Goal: Communication & Community: Participate in discussion

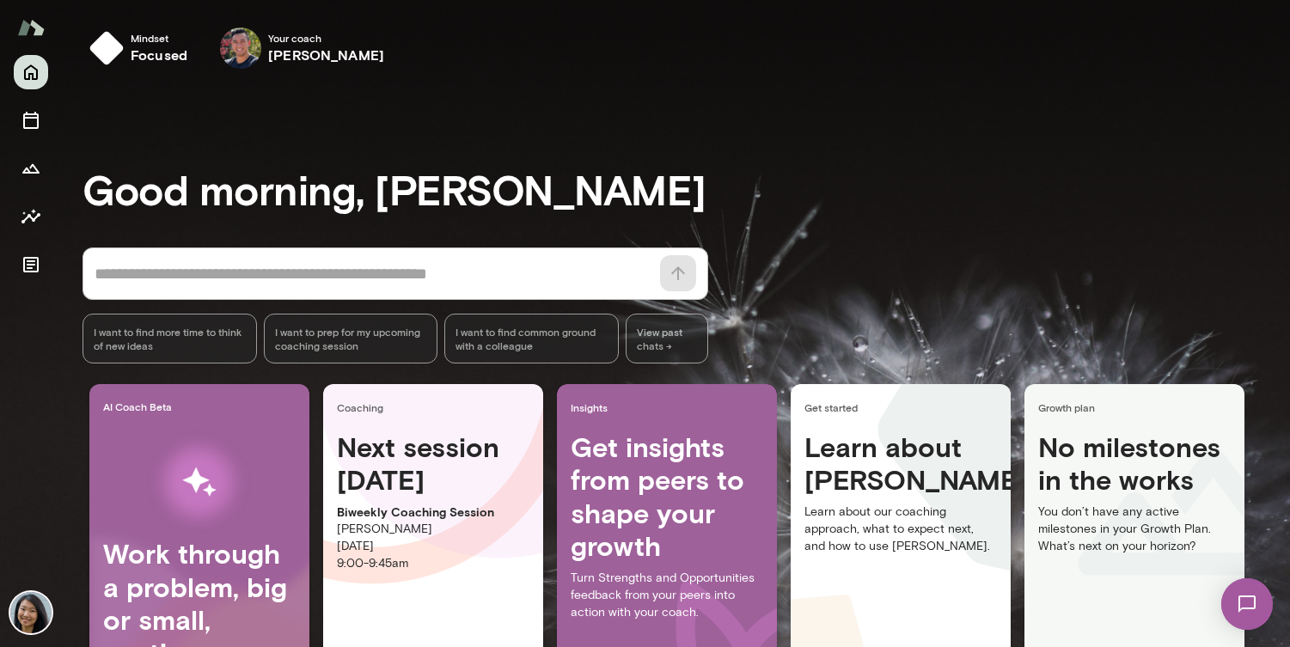
click at [1249, 626] on img at bounding box center [1247, 604] width 70 height 70
click at [1249, 626] on img at bounding box center [1247, 604] width 52 height 52
click at [1249, 626] on img at bounding box center [1247, 604] width 70 height 70
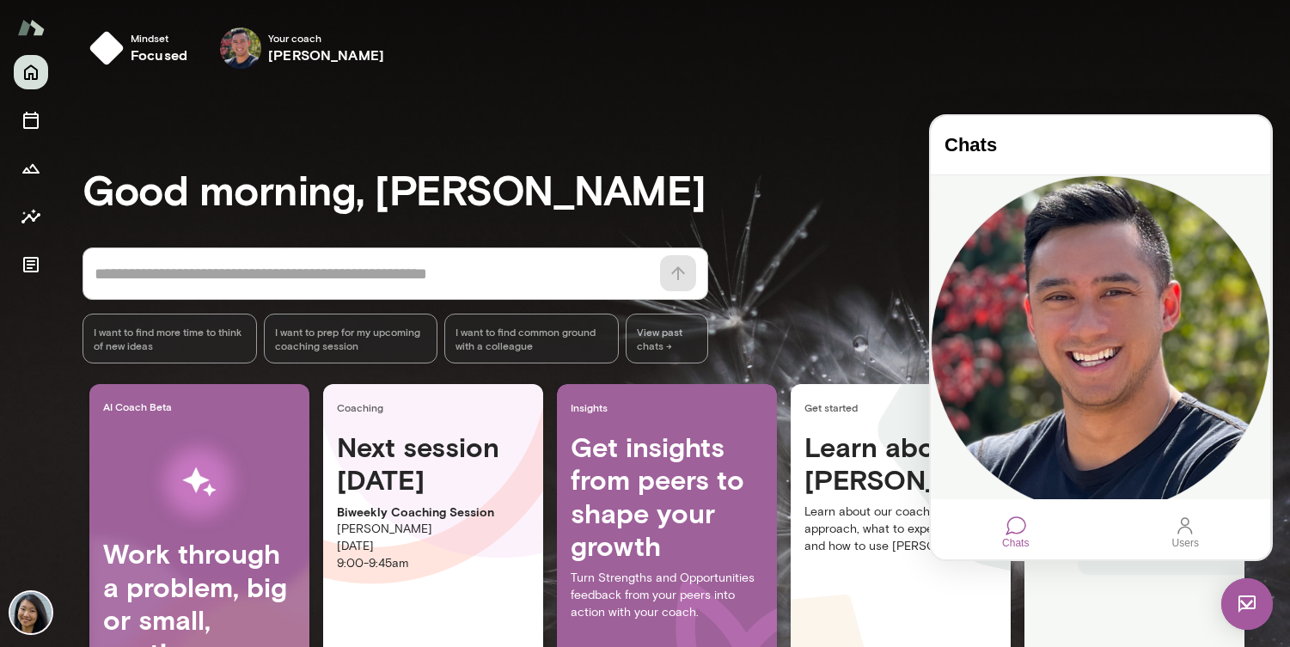
click at [1048, 540] on div "Hi [PERSON_NAME]! Are we still meeting this morning?" at bounding box center [1100, 544] width 339 height 9
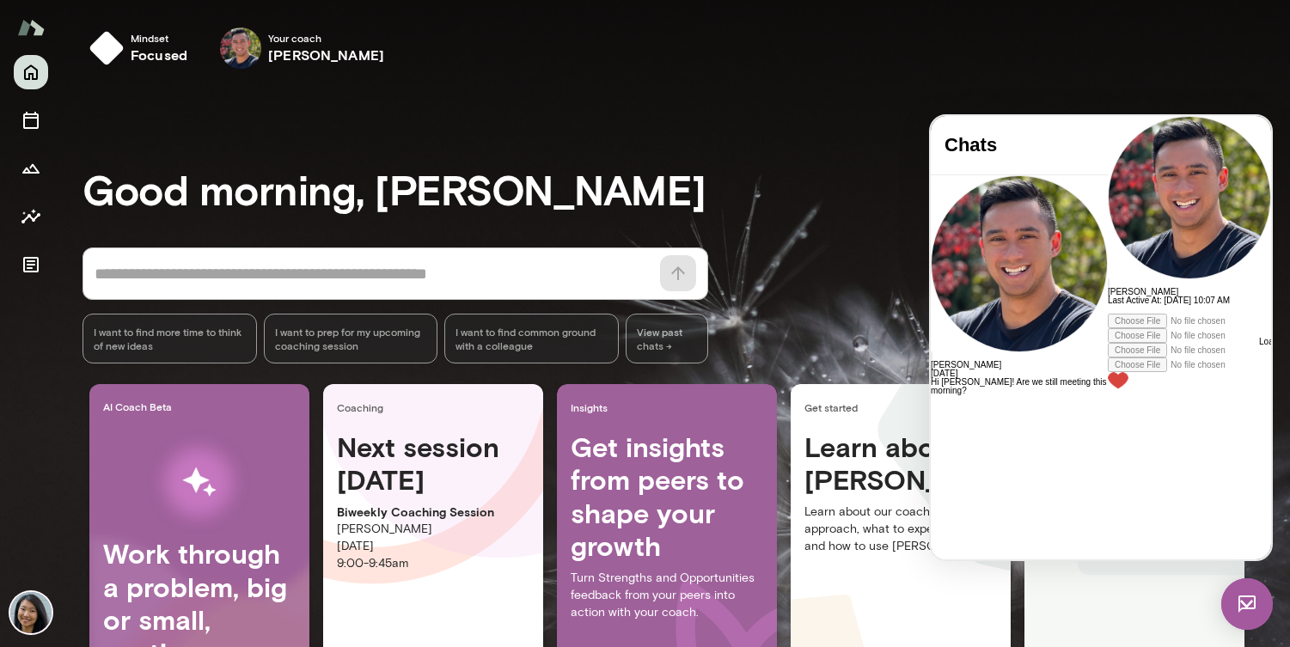
scroll to position [1516, 0]
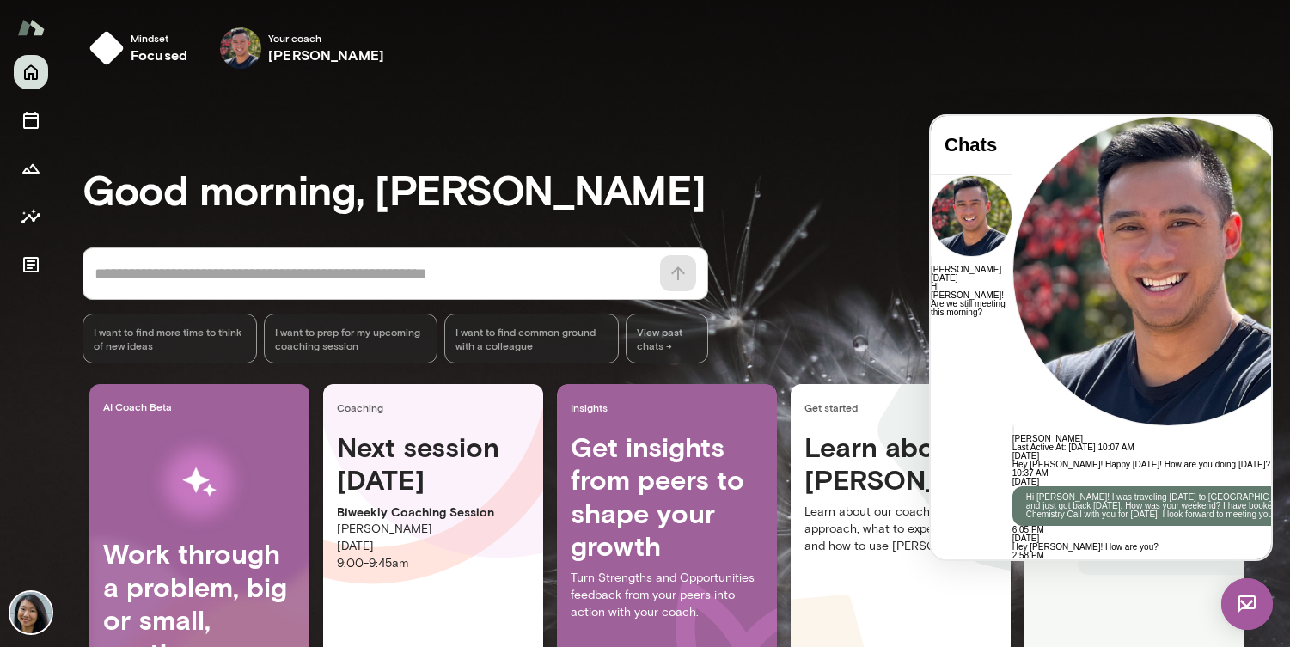
drag, startPoint x: 1129, startPoint y: 474, endPoint x: 986, endPoint y: 488, distance: 144.2
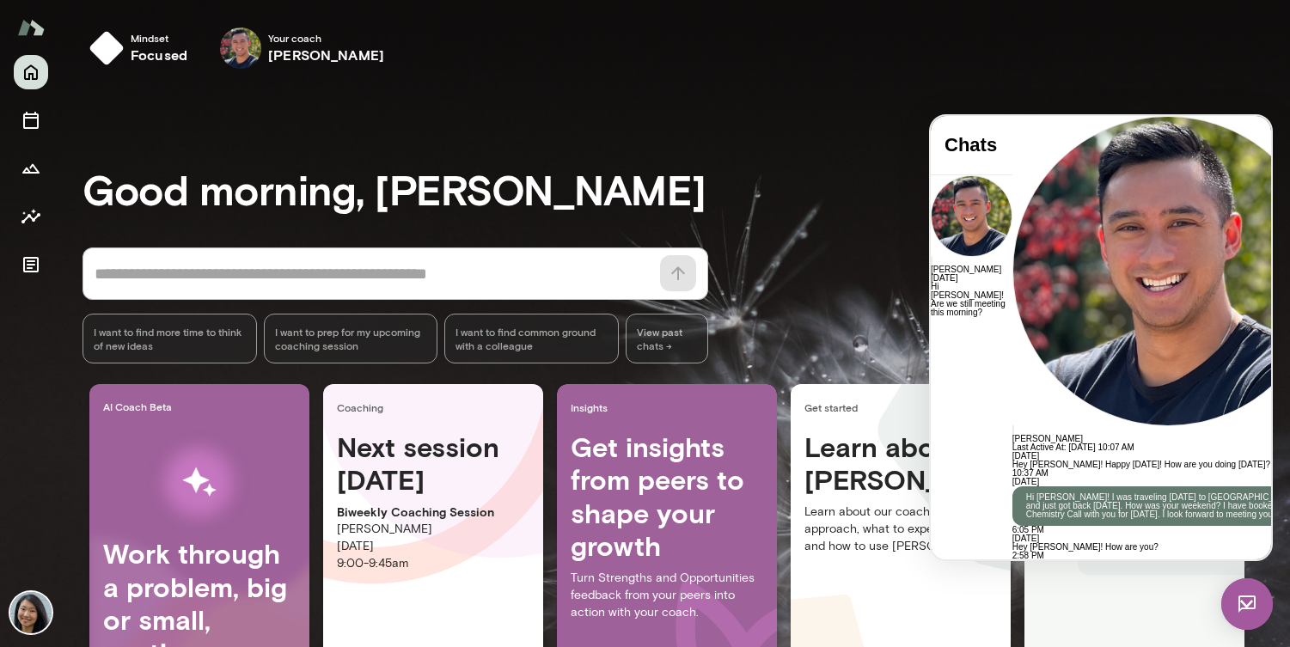
drag, startPoint x: 1121, startPoint y: 486, endPoint x: 1117, endPoint y: 502, distance: 16.9
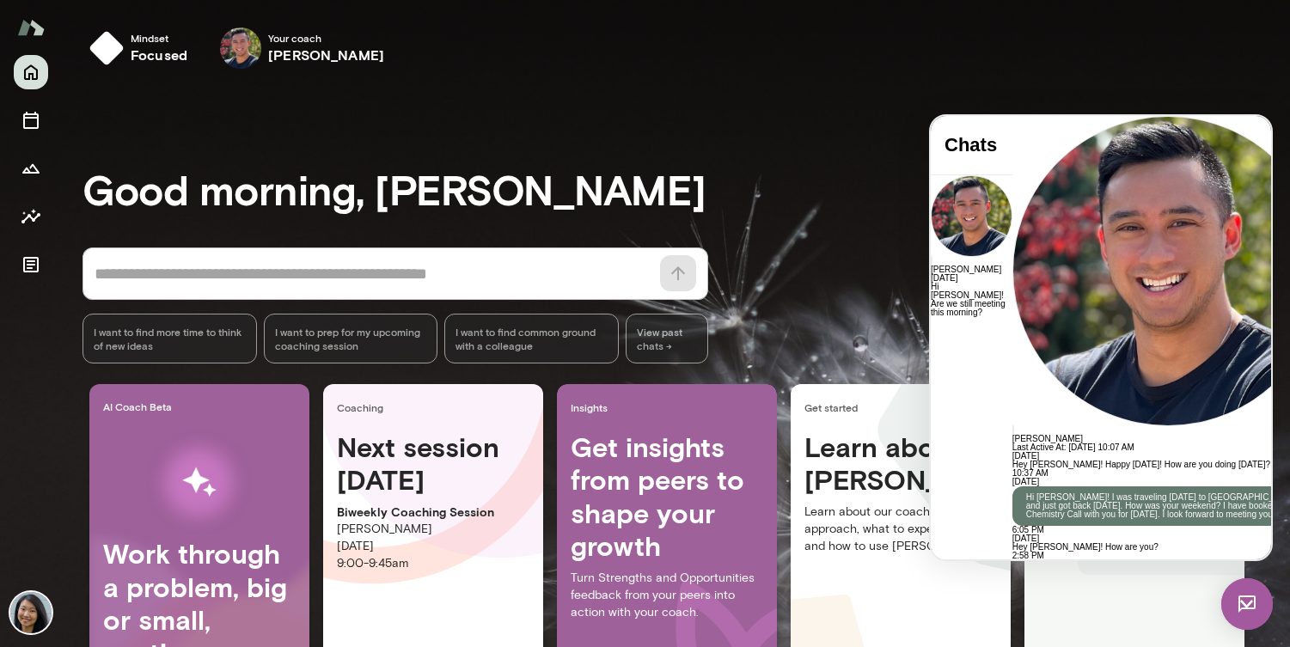
scroll to position [8, 0]
drag, startPoint x: 995, startPoint y: 460, endPoint x: 1034, endPoint y: 458, distance: 38.7
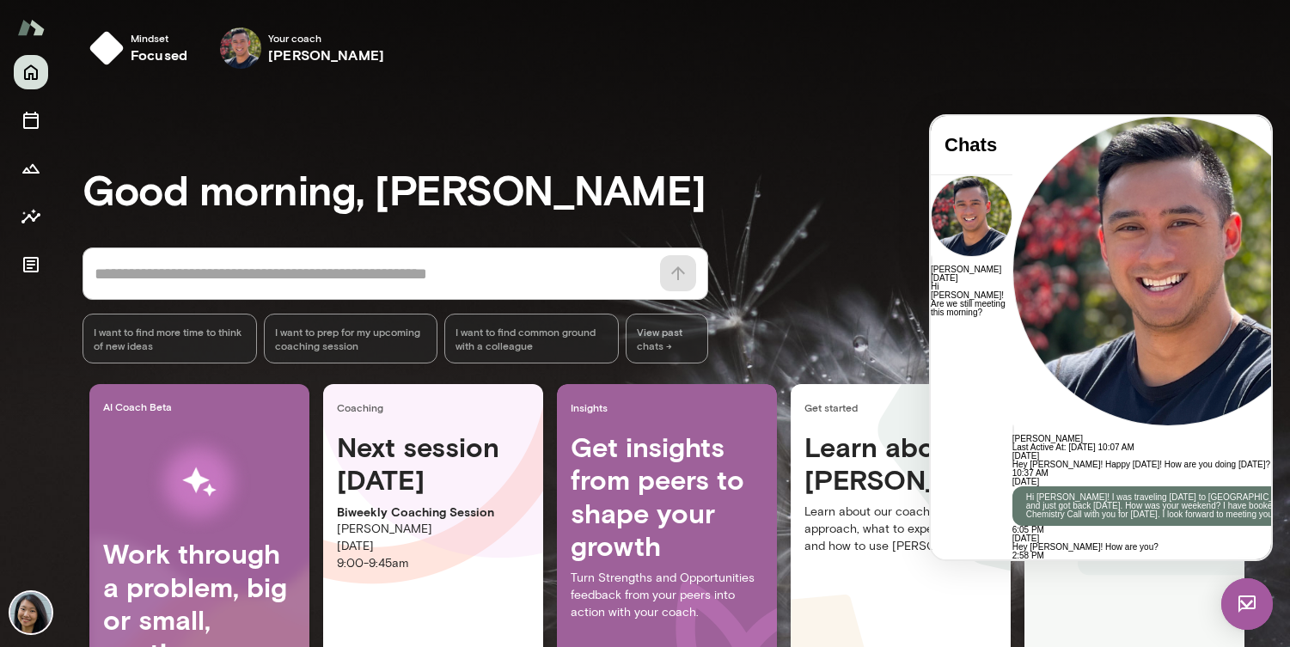
drag, startPoint x: 1155, startPoint y: 484, endPoint x: 1168, endPoint y: 523, distance: 41.6
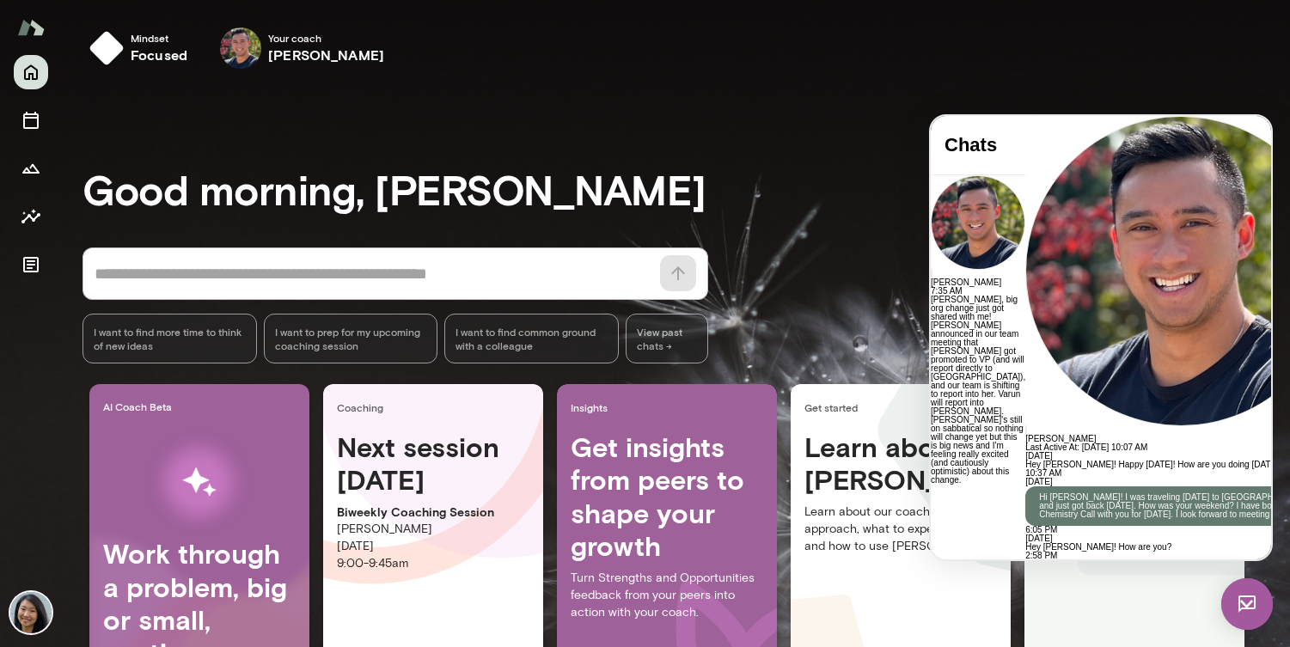
drag, startPoint x: 1121, startPoint y: 288, endPoint x: 1144, endPoint y: 358, distance: 74.2
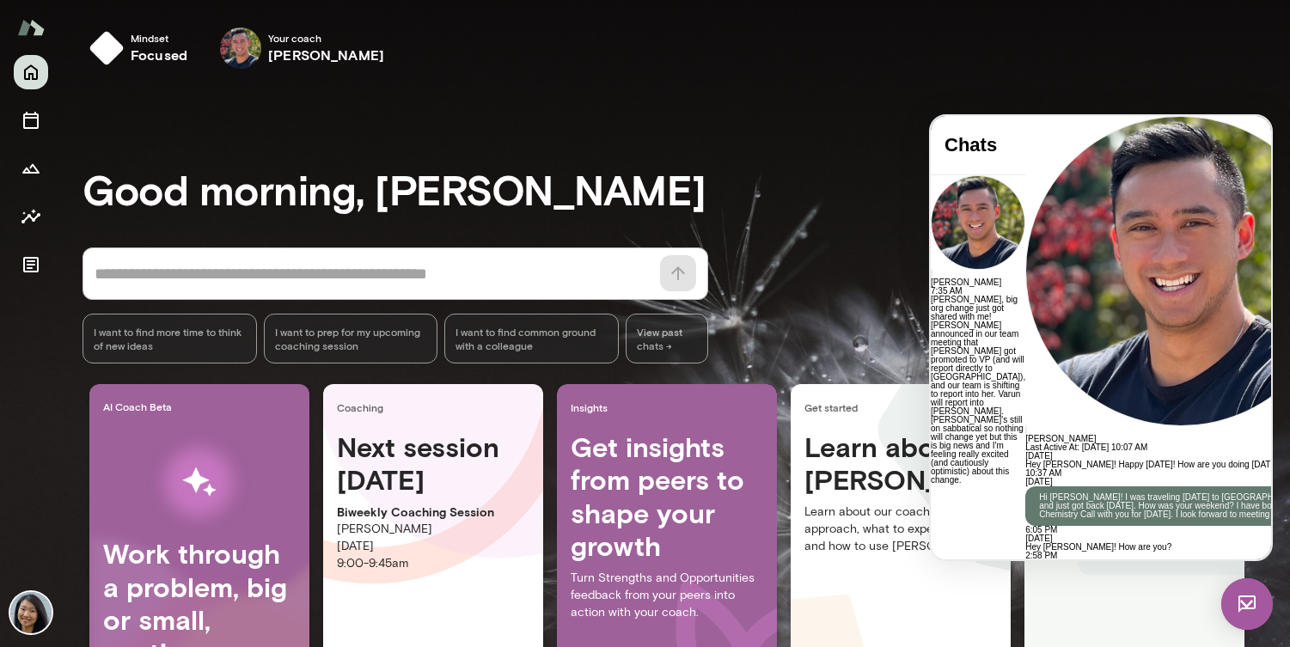
drag, startPoint x: 1106, startPoint y: 246, endPoint x: 1106, endPoint y: 394, distance: 148.7
